Goal: Check status: Check status

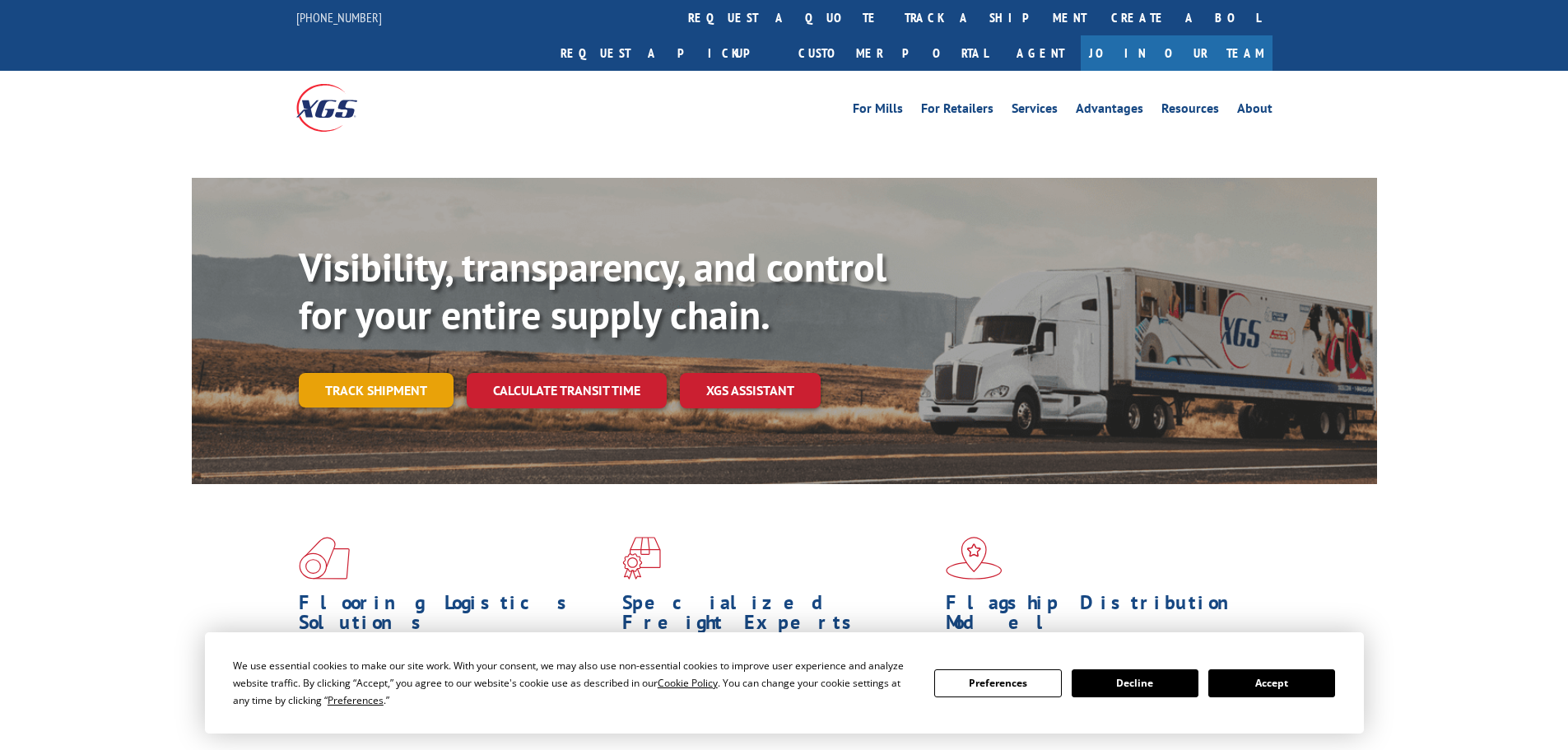
click at [395, 373] on link "Track shipment" at bounding box center [376, 390] width 155 height 34
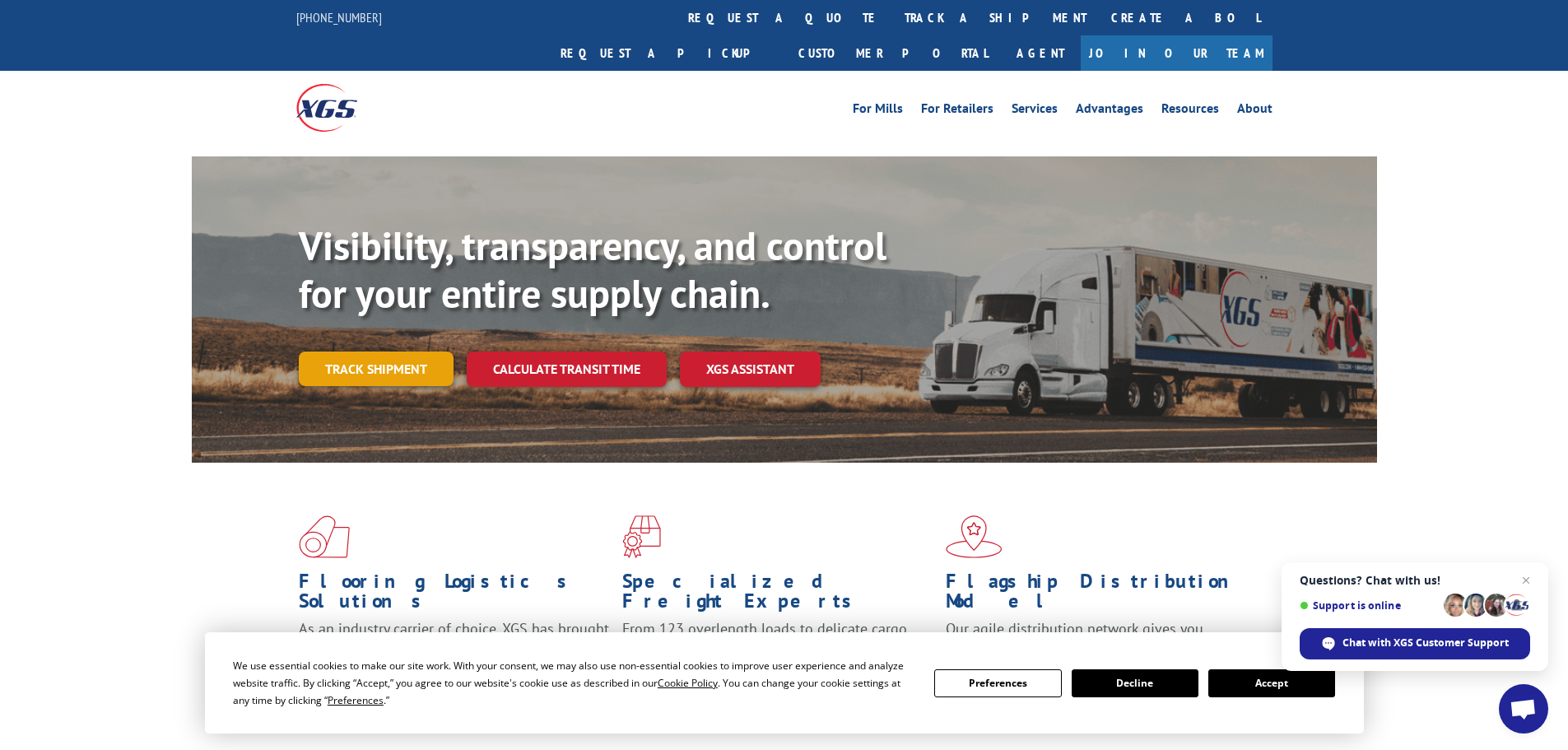
click at [340, 352] on link "Track shipment" at bounding box center [376, 368] width 155 height 34
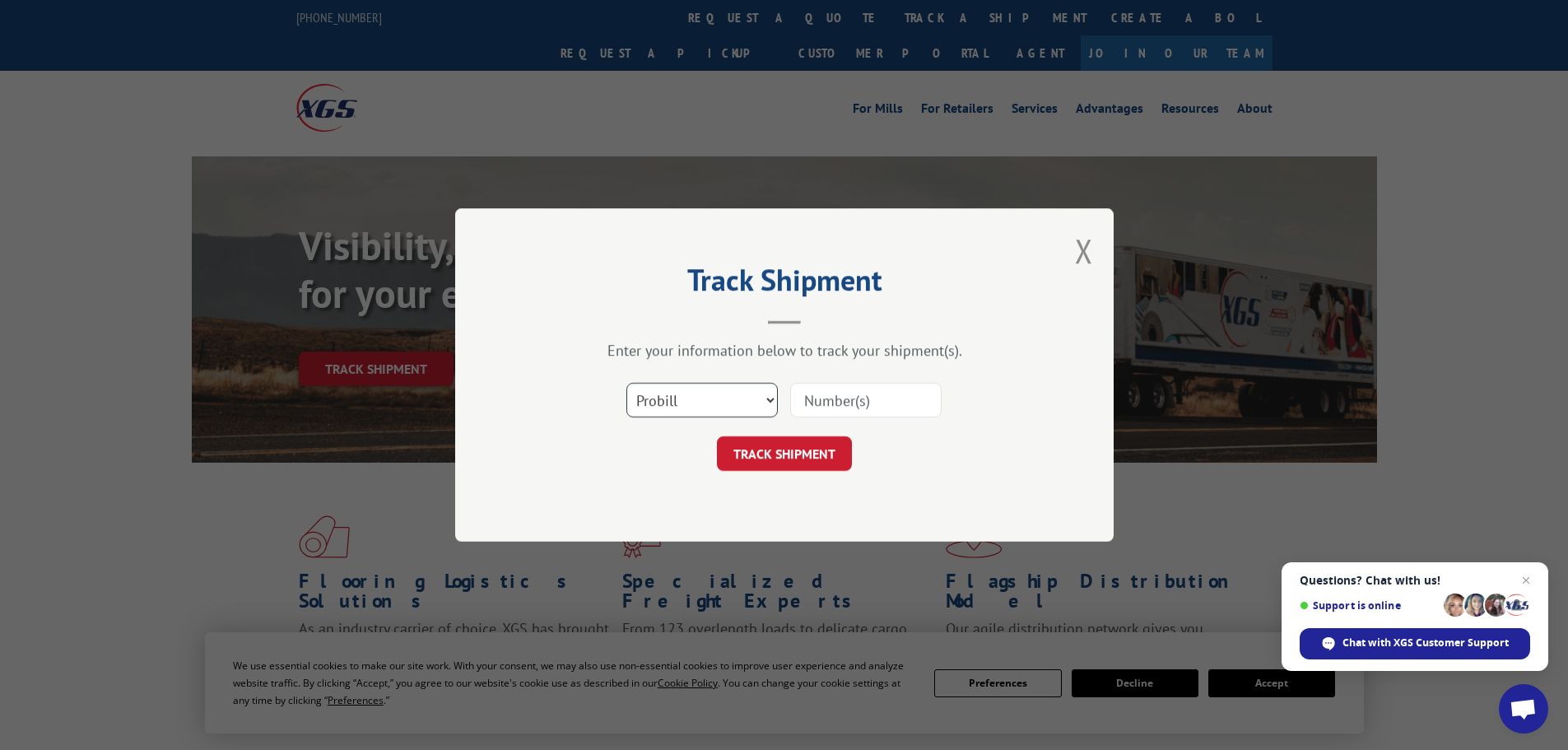
click at [696, 407] on select "Select category... Probill BOL PO" at bounding box center [702, 399] width 151 height 34
click at [627, 383] on select "Select category... Probill BOL PO" at bounding box center [702, 399] width 151 height 34
click at [751, 398] on select "Select category... Probill BOL PO" at bounding box center [702, 399] width 151 height 34
select select "probill"
click at [627, 383] on select "Select category... Probill BOL PO" at bounding box center [702, 399] width 151 height 34
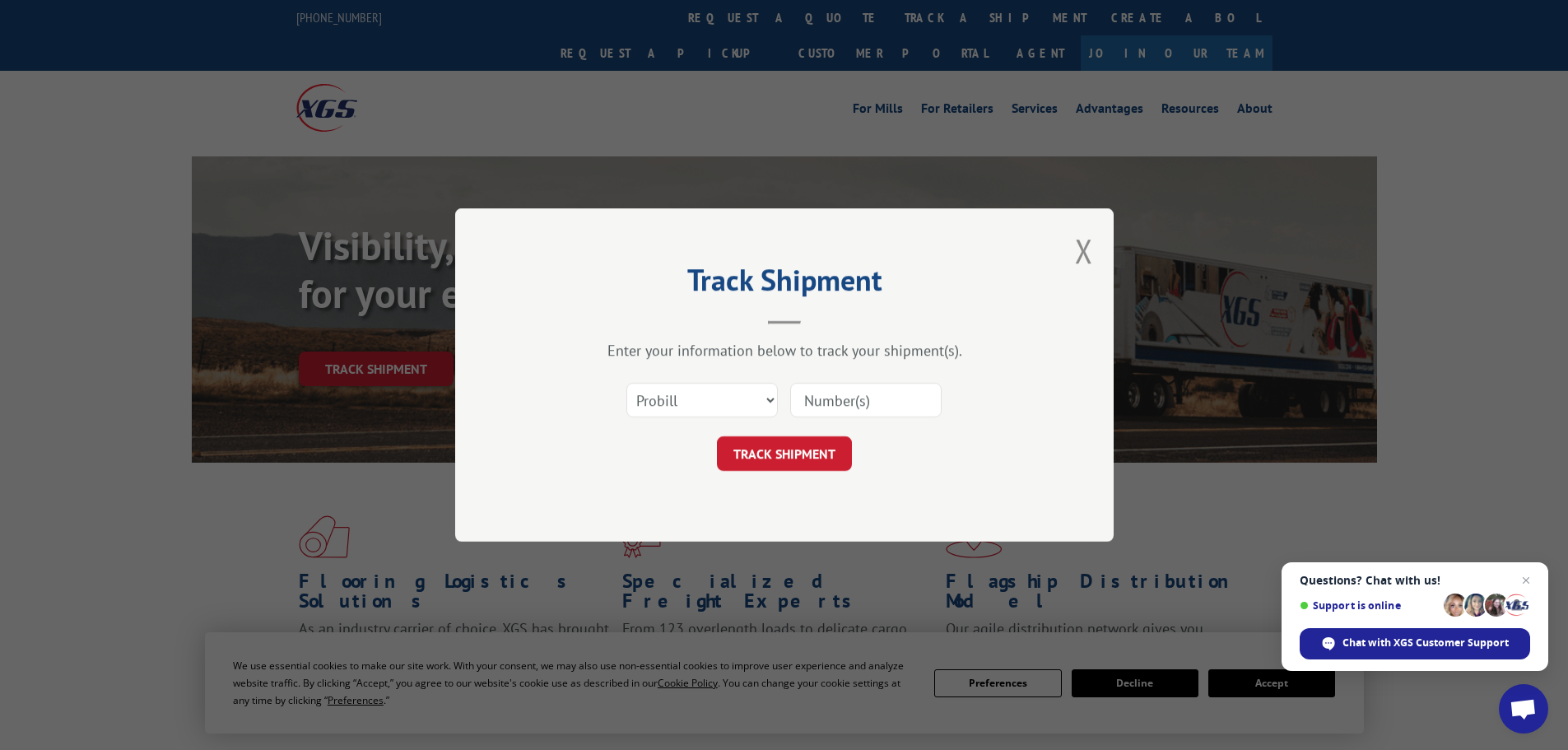
paste input "435761250908"
type input "435761250908"
click at [828, 461] on button "TRACK SHIPMENT" at bounding box center [784, 453] width 135 height 34
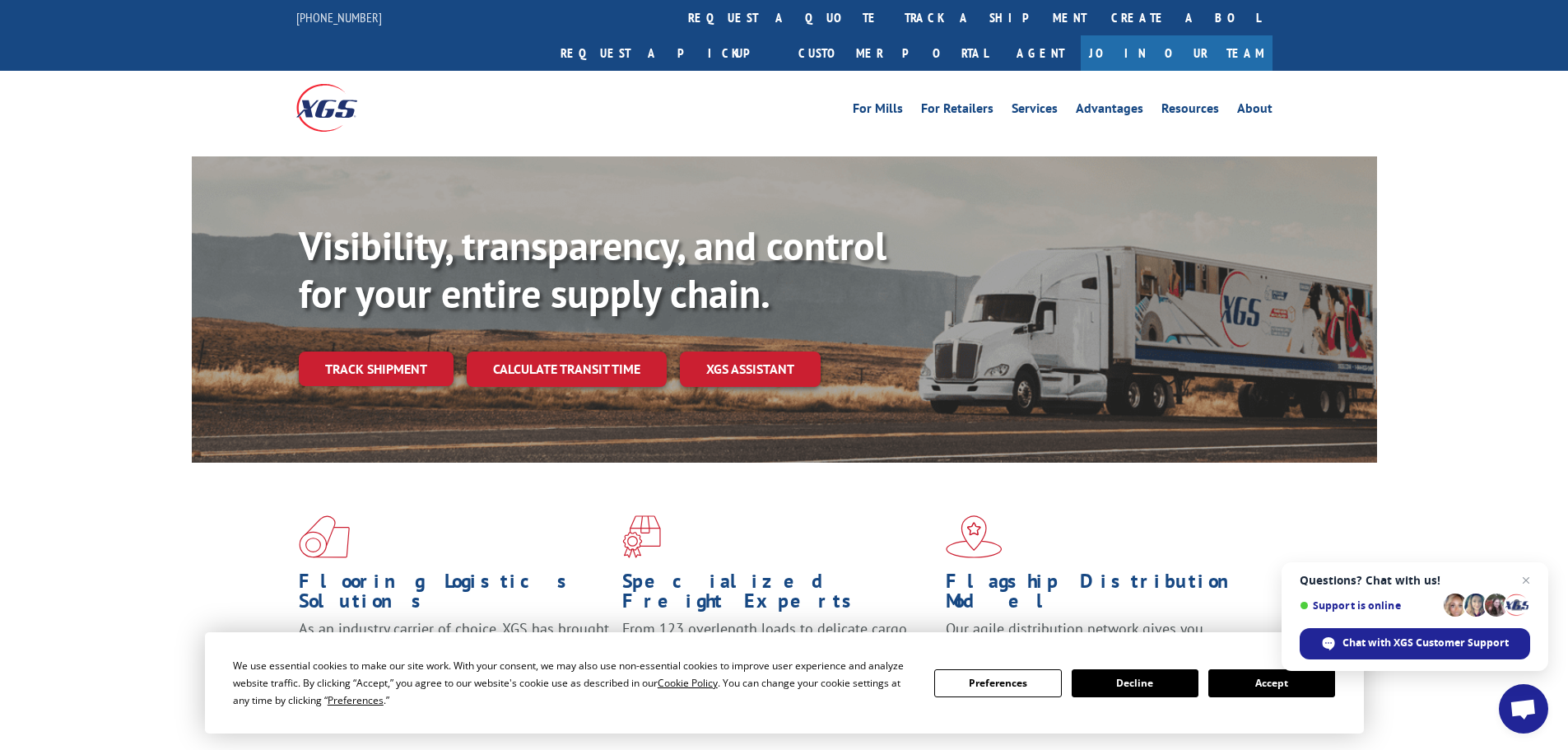
click at [301, 312] on div "Visibility, transparency, and control for your entire supply chain. Track shipm…" at bounding box center [838, 337] width 1079 height 229
click at [330, 352] on link "Track shipment" at bounding box center [376, 368] width 155 height 34
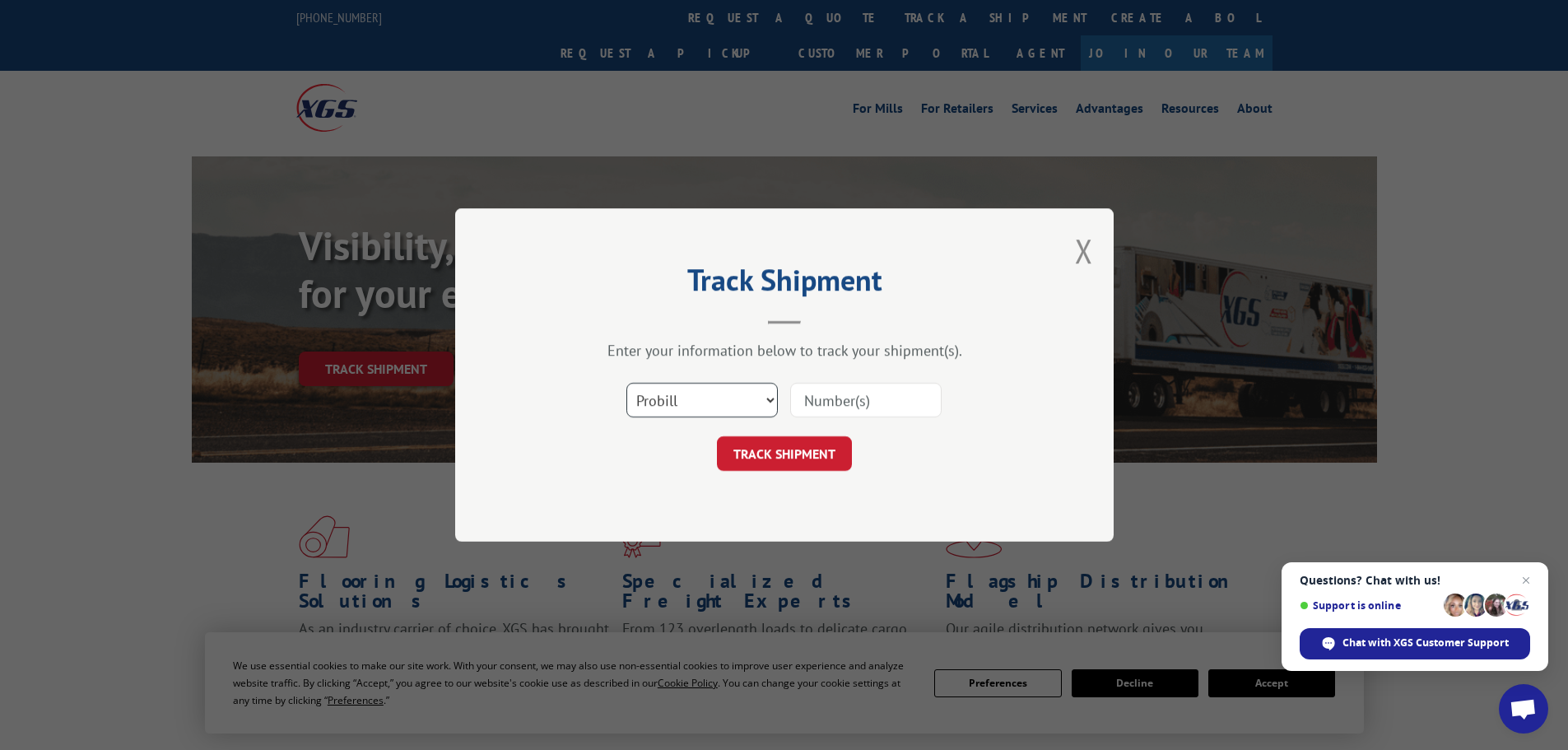
click at [705, 406] on select "Select category... Probill BOL PO" at bounding box center [702, 399] width 151 height 34
select select "po"
click at [627, 383] on select "Select category... Probill BOL PO" at bounding box center [702, 399] width 151 height 34
click at [811, 408] on input at bounding box center [865, 399] width 151 height 34
paste input "19509100"
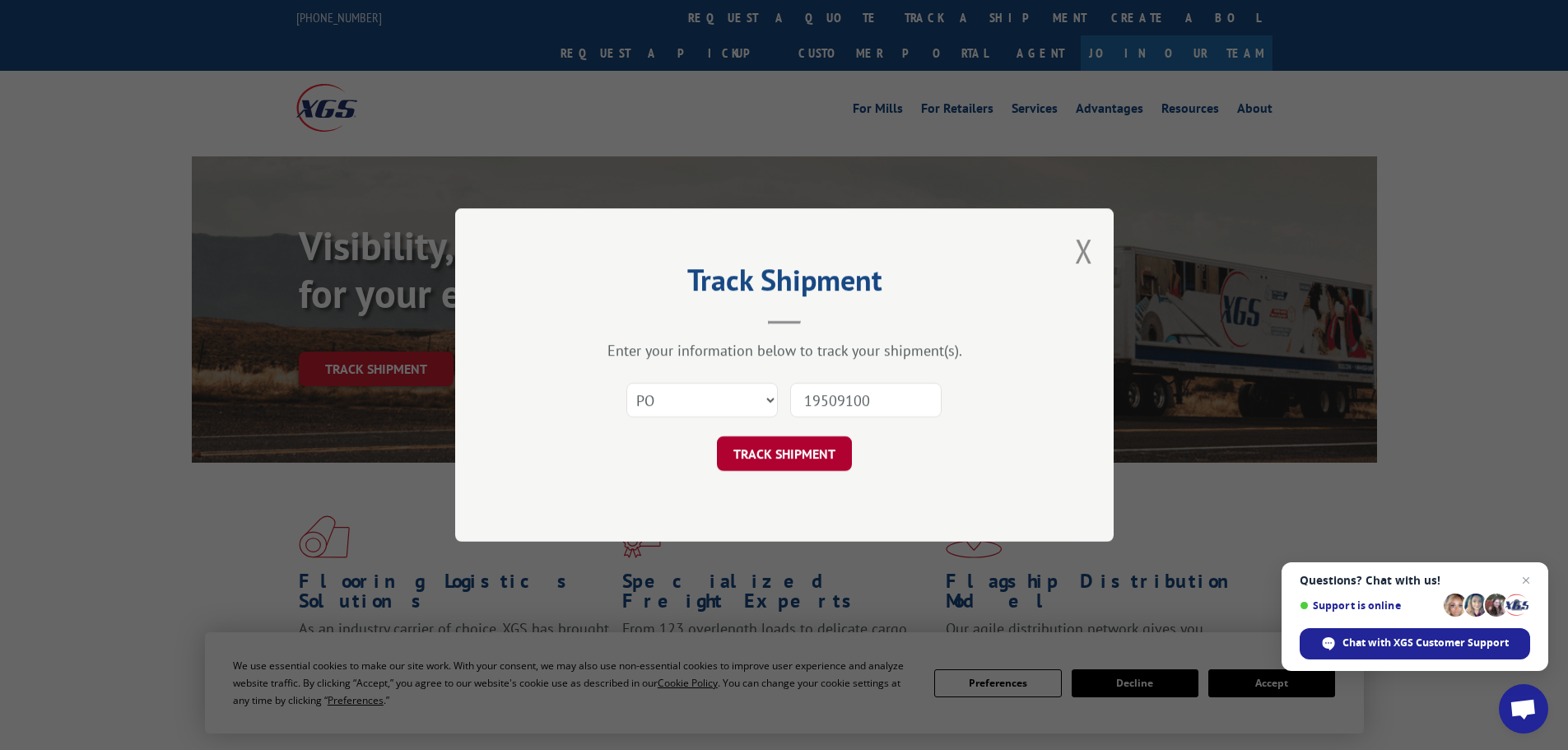
type input "19509100"
click at [816, 444] on button "TRACK SHIPMENT" at bounding box center [784, 453] width 135 height 34
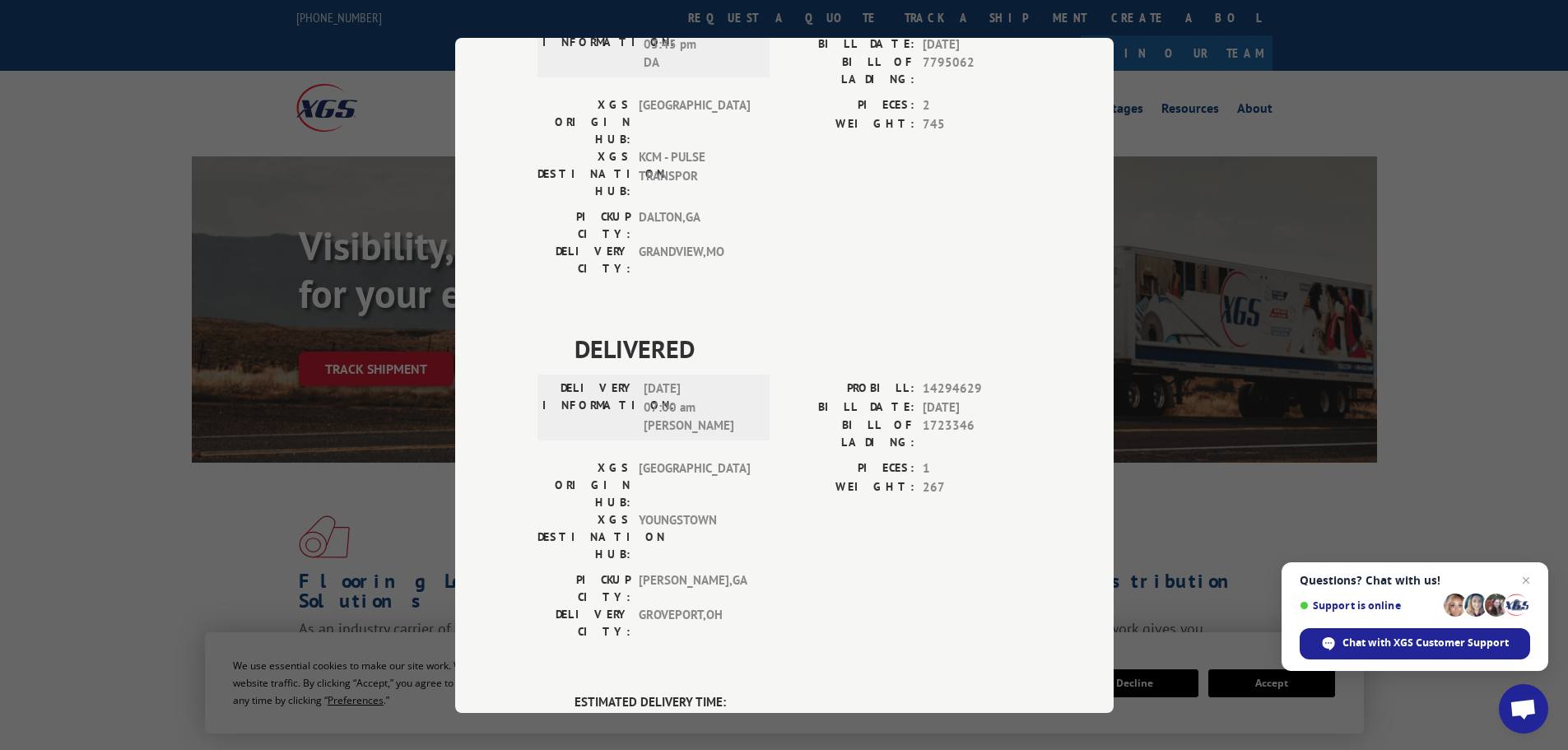
scroll to position [741, 0]
